Goal: Task Accomplishment & Management: Manage account settings

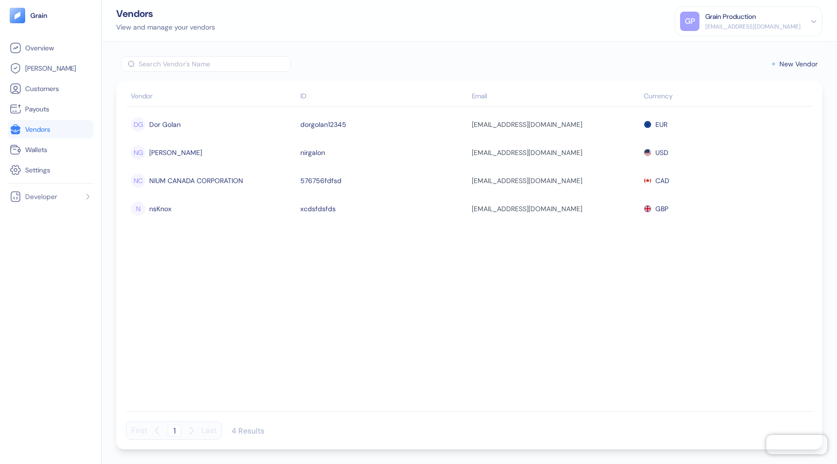
click at [788, 27] on div "[EMAIL_ADDRESS][DOMAIN_NAME]" at bounding box center [752, 26] width 95 height 9
click at [756, 19] on div "Grain Production" at bounding box center [730, 17] width 51 height 10
click at [719, 43] on div "Sign Out" at bounding box center [706, 48] width 27 height 10
